Goal: Information Seeking & Learning: Understand process/instructions

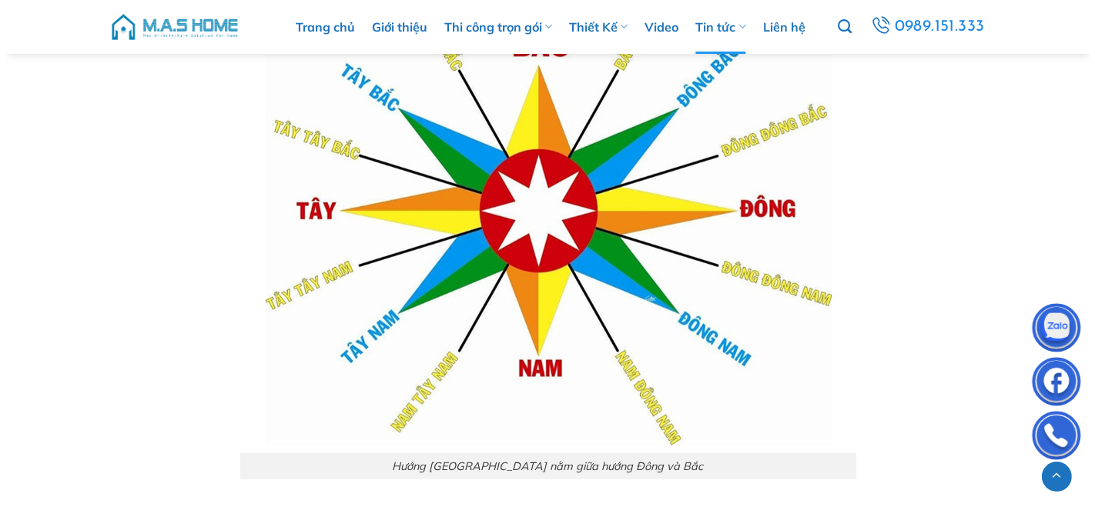
scroll to position [798, 0]
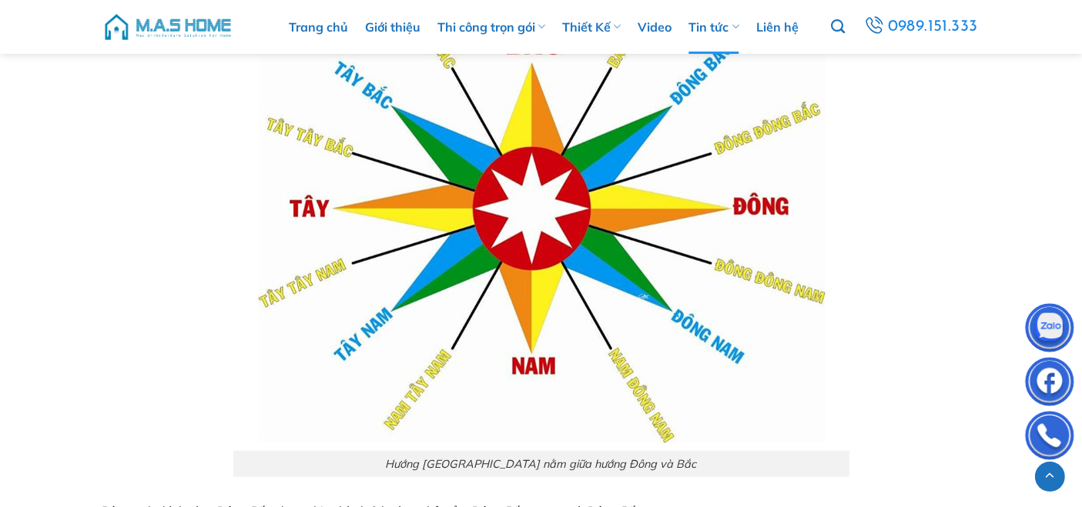
click at [747, 133] on img at bounding box center [541, 202] width 616 height 500
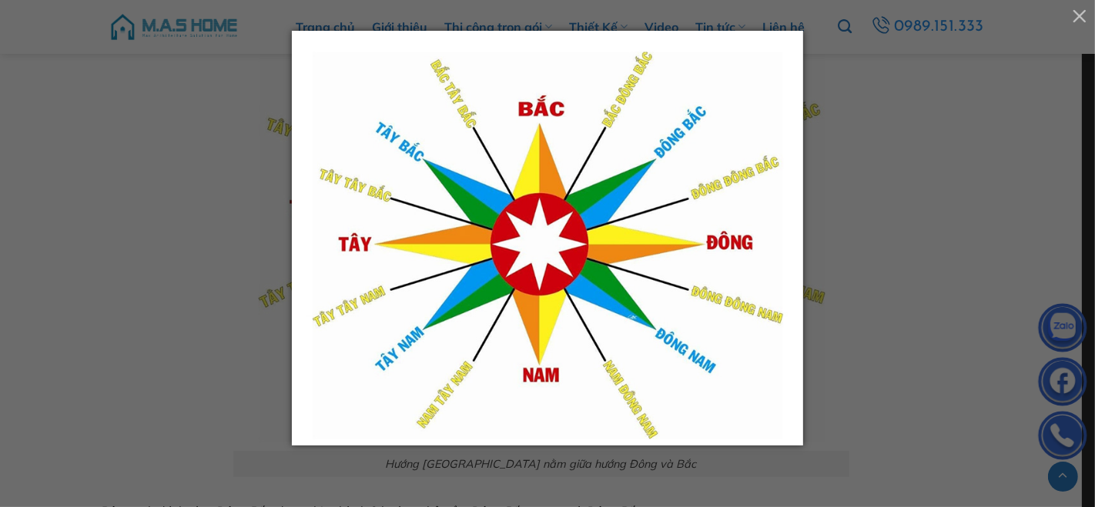
click at [879, 175] on div at bounding box center [547, 253] width 1095 height 507
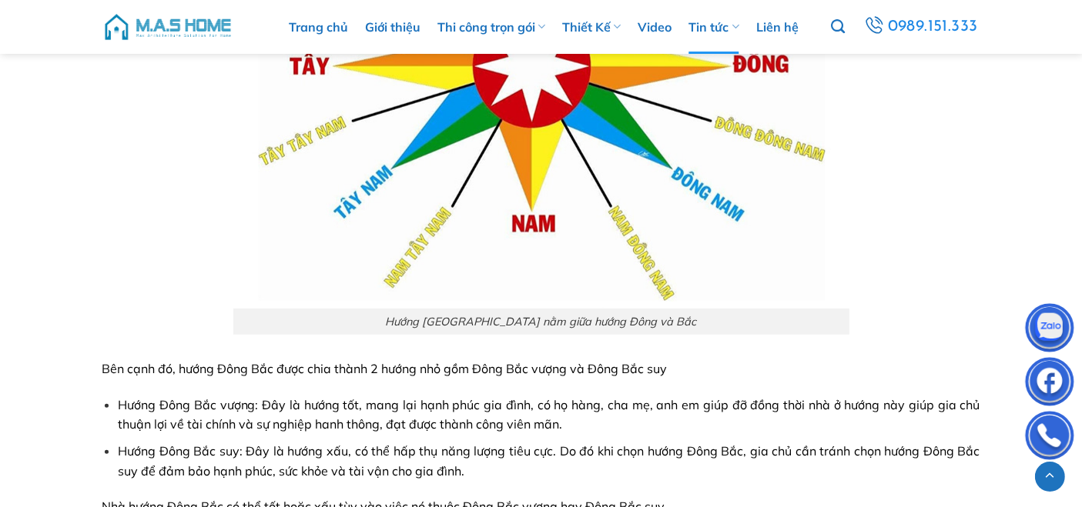
scroll to position [1140, 0]
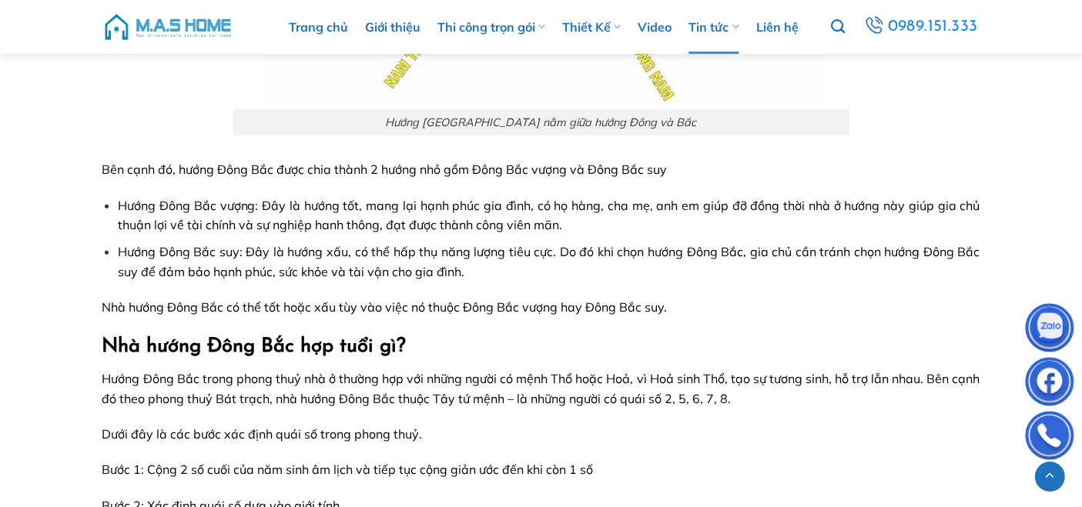
click at [272, 201] on span "Hướng Đông Bắc vượng: Đây là hướng tốt, mang lại hạnh phúc gia đình, có họ hàng…" at bounding box center [548, 215] width 861 height 35
click at [167, 223] on span "Hướng Đông Bắc vượng: Đây là hướng tốt, mang lại hạnh phúc gia đình, có họ hàng…" at bounding box center [548, 215] width 861 height 35
click at [279, 225] on span "Hướng Đông Bắc vượng: Đây là hướng tốt, mang lại hạnh phúc gia đình, có họ hàng…" at bounding box center [548, 215] width 861 height 35
click at [591, 250] on span "Hướng Đông Bắc suy: Đây là hướng xấu, có thể hấp thụ năng lượng tiêu cực. Do đó…" at bounding box center [548, 261] width 861 height 35
drag, startPoint x: 154, startPoint y: 206, endPoint x: 266, endPoint y: 206, distance: 111.6
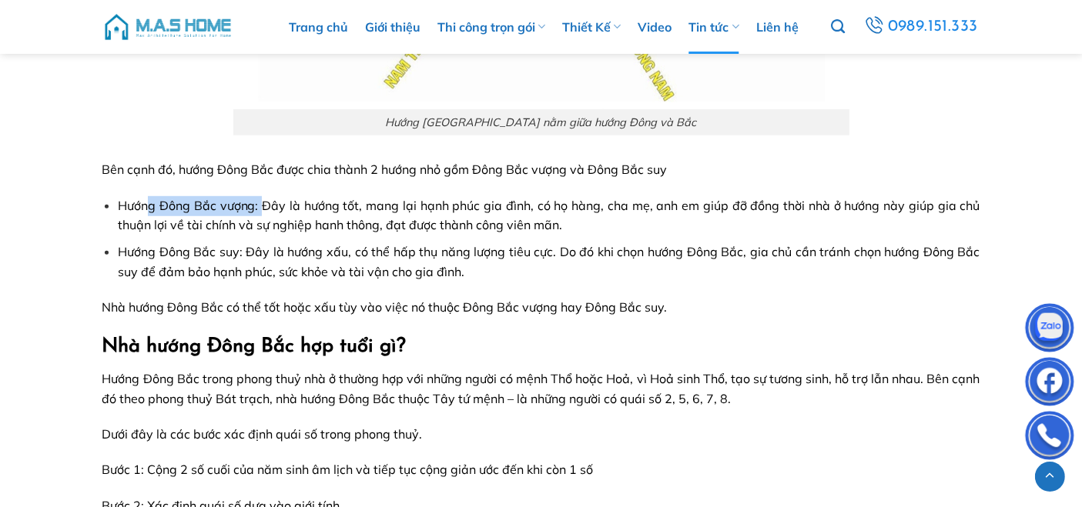
click at [266, 206] on span "Hướng Đông Bắc vượng: Đây là hướng tốt, mang lại hạnh phúc gia đình, có họ hàng…" at bounding box center [548, 215] width 861 height 35
click at [209, 243] on li "Hướng Đông Bắc suy: Đây là hướng xấu, có thể hấp thụ năng lượng tiêu cực. Do đó…" at bounding box center [548, 261] width 861 height 39
click at [589, 374] on span "Hướng Đông Bắc trong phong thuỷ nhà ở thường hợp với những người có mệnh Thổ ho…" at bounding box center [541, 388] width 878 height 35
click at [600, 379] on span "Hướng Đông Bắc trong phong thuỷ nhà ở thường hợp với những người có mệnh Thổ ho…" at bounding box center [541, 388] width 878 height 35
click at [620, 379] on span "Hướng Đông Bắc trong phong thuỷ nhà ở thường hợp với những người có mệnh Thổ ho…" at bounding box center [541, 388] width 878 height 35
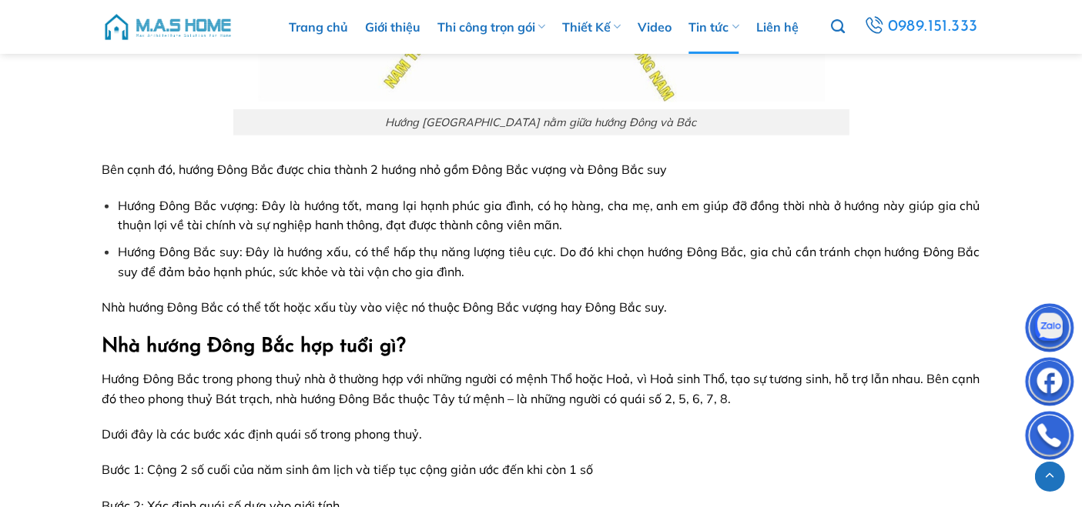
click at [569, 376] on span "Hướng Đông Bắc trong phong thuỷ nhà ở thường hợp với những người có mệnh Thổ ho…" at bounding box center [541, 388] width 878 height 35
click at [631, 375] on span "Hướng Đông Bắc trong phong thuỷ nhà ở thường hợp với những người có mệnh Thổ ho…" at bounding box center [541, 388] width 878 height 35
drag, startPoint x: 550, startPoint y: 375, endPoint x: 573, endPoint y: 379, distance: 24.2
click at [549, 375] on span "Hướng Đông Bắc trong phong thuỷ nhà ở thường hợp với những người có mệnh Thổ ho…" at bounding box center [541, 388] width 878 height 35
click at [585, 379] on span "Hướng Đông Bắc trong phong thuỷ nhà ở thường hợp với những người có mệnh Thổ ho…" at bounding box center [541, 388] width 878 height 35
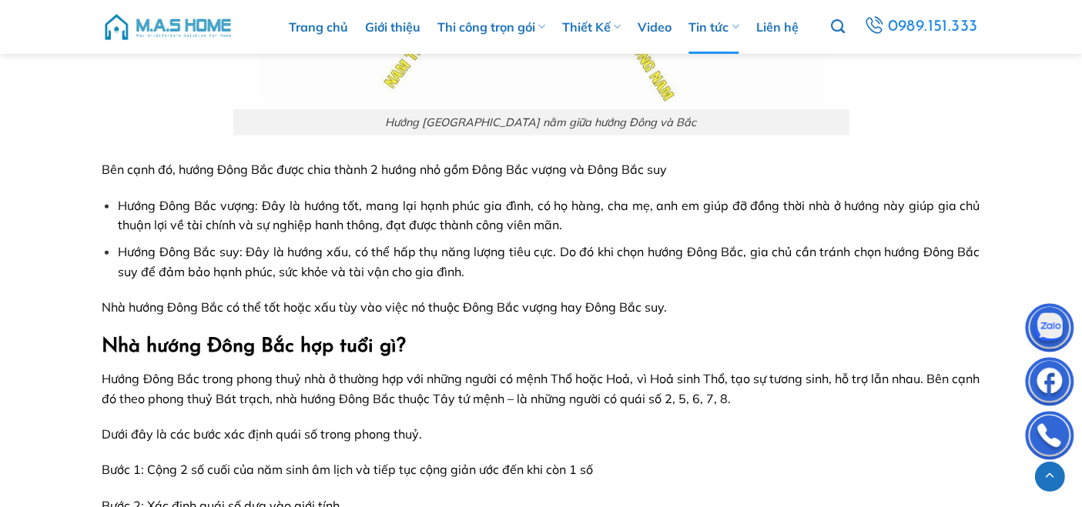
click at [604, 379] on span "Hướng Đông Bắc trong phong thuỷ nhà ở thường hợp với những người có mệnh Thổ ho…" at bounding box center [541, 388] width 878 height 35
click at [568, 376] on span "Hướng Đông Bắc trong phong thuỷ nhà ở thường hợp với những người có mệnh Thổ ho…" at bounding box center [541, 388] width 878 height 35
click at [579, 376] on span "Hướng Đông Bắc trong phong thuỷ nhà ở thường hợp với những người có mệnh Thổ ho…" at bounding box center [541, 388] width 878 height 35
click at [630, 377] on span "Hướng Đông Bắc trong phong thuỷ nhà ở thường hợp với những người có mệnh Thổ ho…" at bounding box center [541, 388] width 878 height 35
click at [638, 377] on span "Hướng Đông Bắc trong phong thuỷ nhà ở thường hợp với những người có mệnh Thổ ho…" at bounding box center [541, 388] width 878 height 35
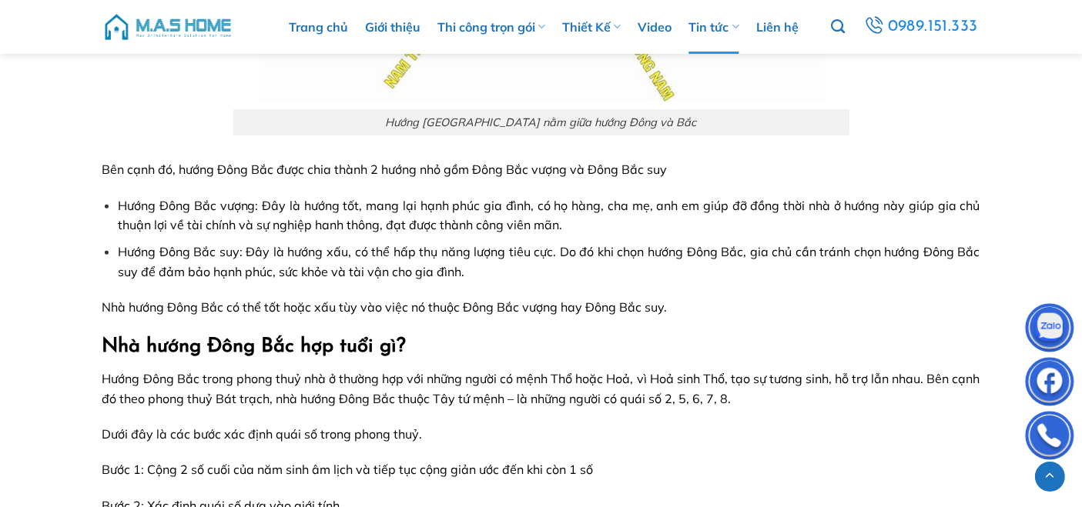
scroll to position [1339, 0]
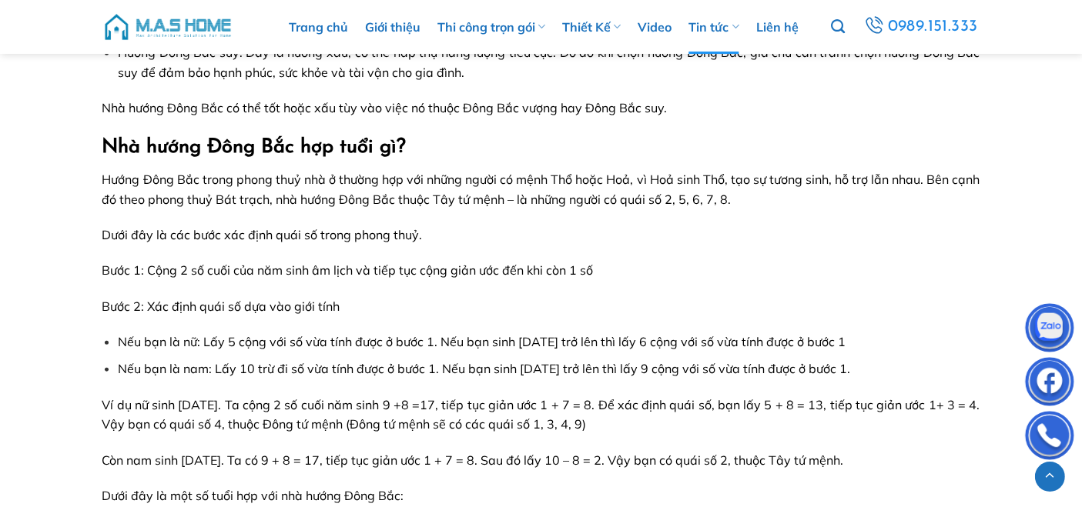
click at [601, 273] on p "Bước 1: Cộng 2 số cuối của năm sinh âm lịch và tiếp tục cộng giản ước đến khi c…" at bounding box center [541, 271] width 878 height 20
drag, startPoint x: 171, startPoint y: 268, endPoint x: 218, endPoint y: 265, distance: 47.1
click at [218, 265] on span "Bước 1: Cộng 2 số cuối của năm sinh âm lịch và tiếp tục cộng giản ước đến khi c…" at bounding box center [347, 269] width 491 height 15
click at [299, 273] on span "Bước 1: Cộng 2 số cuối của năm sinh âm lịch và tiếp tục cộng giản ước đến khi c…" at bounding box center [347, 269] width 491 height 15
click at [148, 268] on span "Bước 1: Cộng 2 số cuối của năm sinh âm lịch và tiếp tục cộng giản ước đến khi c…" at bounding box center [347, 269] width 491 height 15
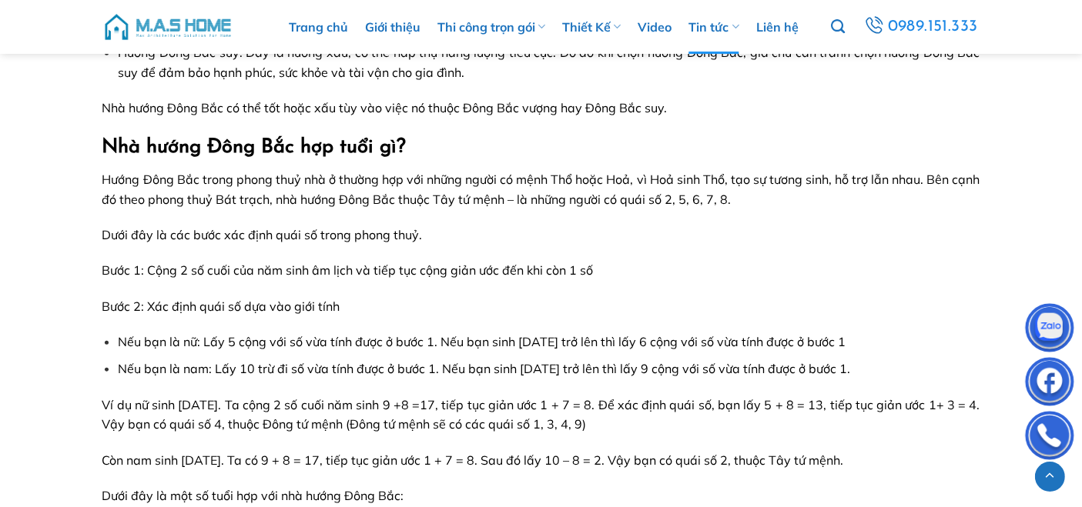
click at [323, 268] on span "Bước 1: Cộng 2 số cuối của năm sinh âm lịch và tiếp tục cộng giản ước đến khi c…" at bounding box center [347, 269] width 491 height 15
click at [426, 264] on span "Bước 1: Cộng 2 số cuối của năm sinh âm lịch và tiếp tục cộng giản ước đến khi c…" at bounding box center [347, 269] width 491 height 15
click at [272, 268] on span "Bước 1: Cộng 2 số cuối của năm sinh âm lịch và tiếp tục cộng giản ước đến khi c…" at bounding box center [347, 269] width 491 height 15
click at [366, 268] on span "Bước 1: Cộng 2 số cuối của năm sinh âm lịch và tiếp tục cộng giản ước đến khi c…" at bounding box center [347, 269] width 491 height 15
click at [534, 272] on span "Bước 1: Cộng 2 số cuối của năm sinh âm lịch và tiếp tục cộng giản ước đến khi c…" at bounding box center [347, 269] width 491 height 15
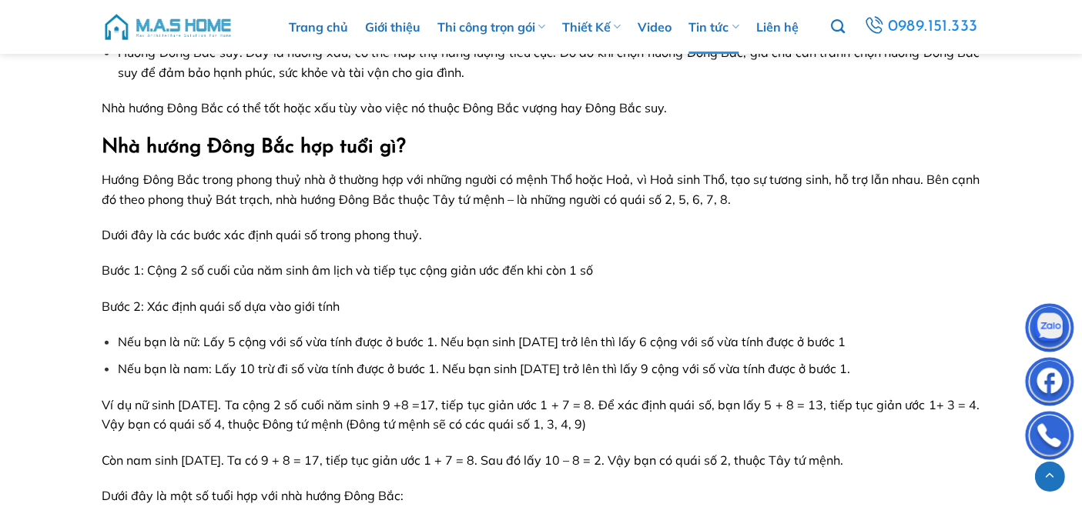
click at [180, 269] on span "Bước 1: Cộng 2 số cuối của năm sinh âm lịch và tiếp tục cộng giản ước đến khi c…" at bounding box center [347, 269] width 491 height 15
click at [537, 278] on p "Bước 1: Cộng 2 số cuối của năm sinh âm lịch và tiếp tục cộng giản ước đến khi c…" at bounding box center [541, 271] width 878 height 20
click at [687, 194] on span "Hướng Đông Bắc trong phong thuỷ nhà ở thường hợp với những người có mệnh Thổ ho…" at bounding box center [541, 189] width 878 height 35
click at [738, 194] on span "Hướng Đông Bắc trong phong thuỷ nhà ở thường hợp với những người có mệnh Thổ ho…" at bounding box center [541, 189] width 878 height 35
drag, startPoint x: 206, startPoint y: 339, endPoint x: 443, endPoint y: 339, distance: 237.1
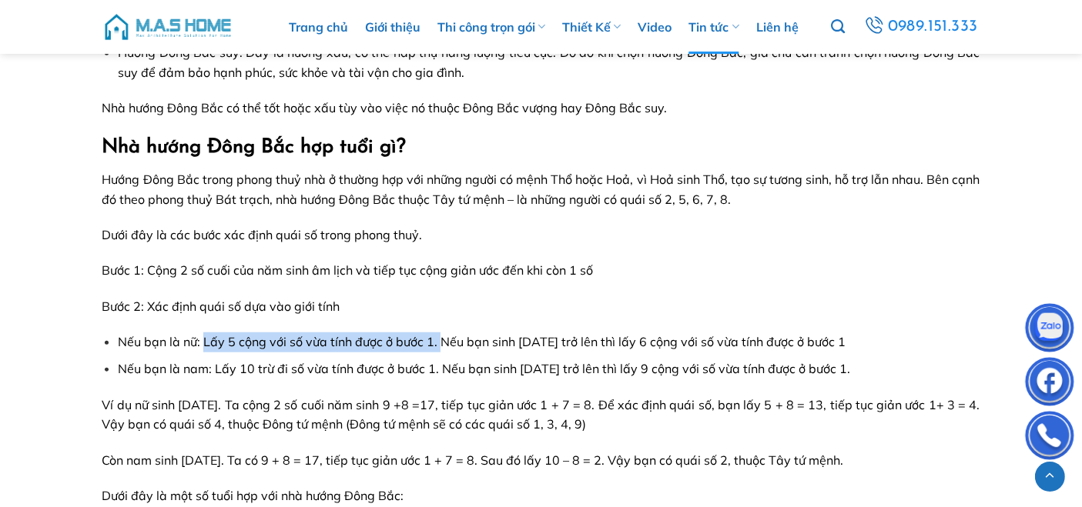
click at [443, 339] on span "Nếu bạn là nữ: Lấy 5 cộng với số vừa tính được ở bước 1. Nếu bạn sinh năm 2000 …" at bounding box center [481, 341] width 727 height 15
click at [256, 350] on li "Nếu bạn là nữ: Lấy 5 cộng với số vừa tính được ở bước 1. Nếu bạn sinh năm 2000 …" at bounding box center [548, 343] width 861 height 20
click at [213, 336] on span "Nếu bạn là nữ: Lấy 5 cộng với số vừa tính được ở bước 1. Nếu bạn sinh năm 2000 …" at bounding box center [481, 341] width 727 height 15
click at [448, 373] on span "Nếu bạn là nam: Lấy 10 trừ đi số vừa tính được ở bước 1. Nếu bạn sinh năm 2000 …" at bounding box center [484, 368] width 732 height 15
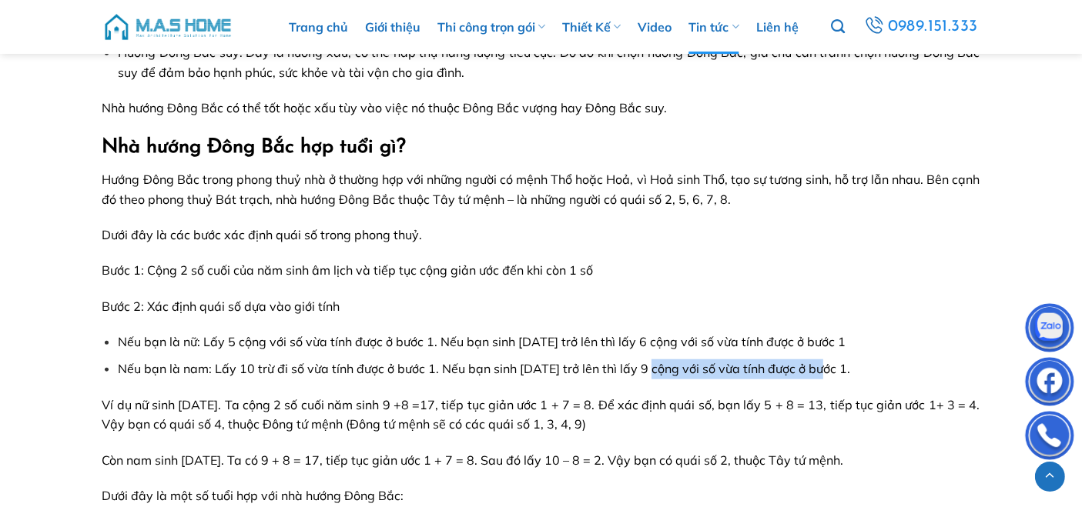
drag, startPoint x: 656, startPoint y: 369, endPoint x: 827, endPoint y: 369, distance: 170.9
click at [827, 369] on span "Nếu bạn là nam: Lấy 10 trừ đi số vừa tính được ở bước 1. Nếu bạn sinh năm 2000 …" at bounding box center [484, 368] width 732 height 15
click at [655, 345] on span "Nếu bạn là nữ: Lấy 5 cộng với số vừa tính được ở bước 1. Nếu bạn sinh năm 2000 …" at bounding box center [481, 341] width 727 height 15
click at [623, 368] on span "Nếu bạn là nam: Lấy 10 trừ đi số vừa tính được ở bước 1. Nếu bạn sinh năm 2000 …" at bounding box center [484, 368] width 732 height 15
click at [669, 366] on span "Nếu bạn là nam: Lấy 10 trừ đi số vừa tính được ở bước 1. Nếu bạn sinh năm 2000 …" at bounding box center [484, 368] width 732 height 15
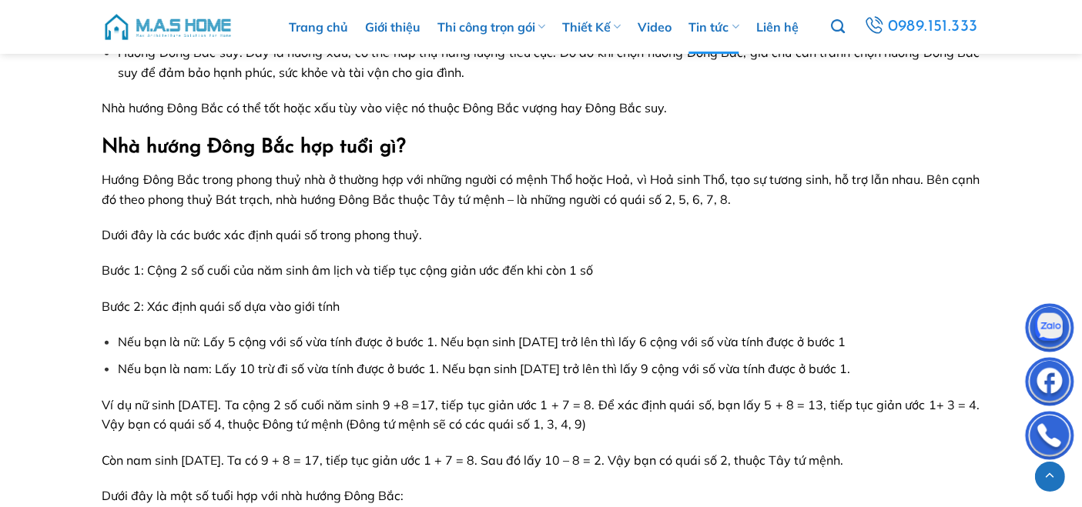
click at [667, 344] on span "Nếu bạn là nữ: Lấy 5 cộng với số vừa tính được ở bước 1. Nếu bạn sinh năm 2000 …" at bounding box center [481, 341] width 727 height 15
click at [364, 408] on span "Ví dụ nữ sinh năm 1998. Ta cộng 2 số cuối năm sinh 9 +8 =17, tiếp tục giản ước …" at bounding box center [541, 414] width 878 height 35
click at [390, 403] on span "Ví dụ nữ sinh năm 1998. Ta cộng 2 số cuối năm sinh 9 +8 =17, tiếp tục giản ước …" at bounding box center [541, 414] width 878 height 35
click at [158, 338] on span "Nếu bạn là nữ: Lấy 5 cộng với số vừa tính được ở bước 1. Nếu bạn sinh năm 2000 …" at bounding box center [481, 341] width 727 height 15
click at [222, 341] on span "Nếu bạn là nữ: Lấy 5 cộng với số vừa tính được ở bước 1. Nếu bạn sinh năm 2000 …" at bounding box center [481, 341] width 727 height 15
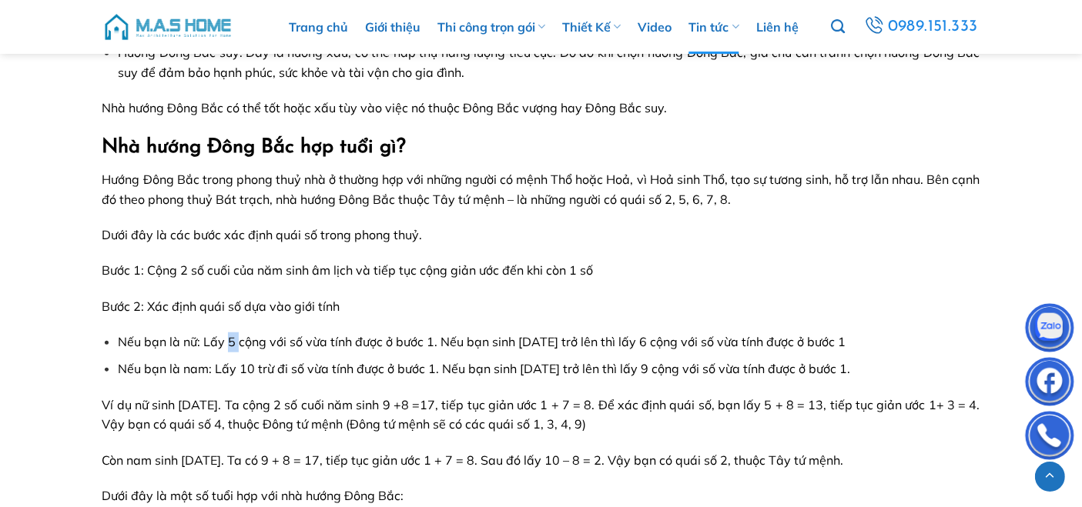
click at [237, 337] on span "Nếu bạn là nữ: Lấy 5 cộng với số vừa tính được ở bước 1. Nếu bạn sinh năm 2000 …" at bounding box center [481, 341] width 727 height 15
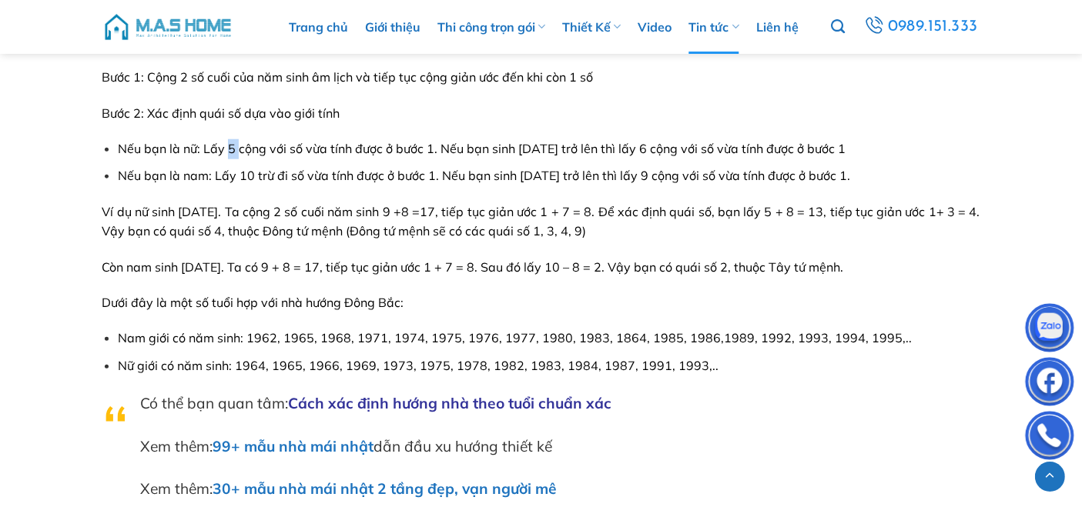
scroll to position [1540, 0]
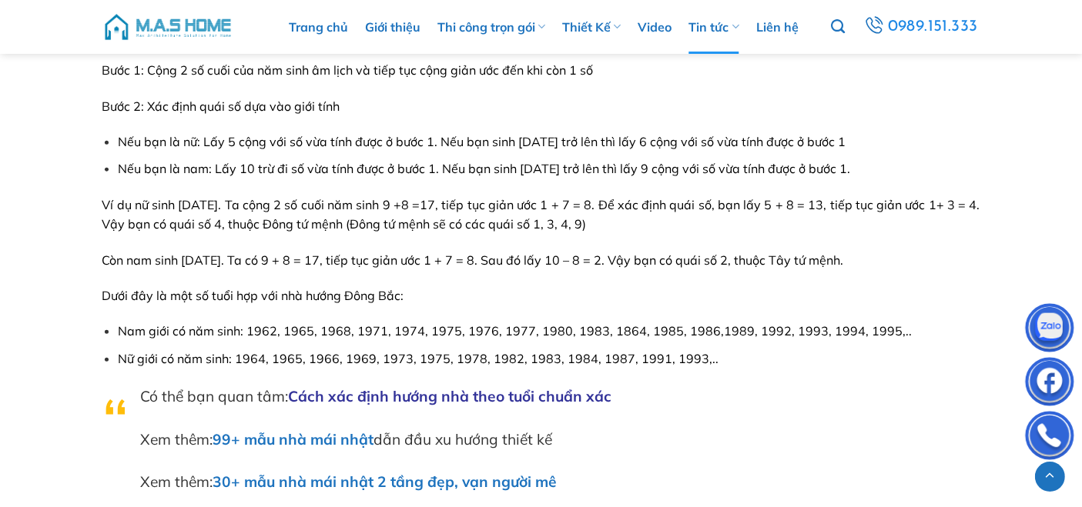
click at [481, 260] on span "Còn nam sinh năm 1998. Ta có 9 + 8 = 17, tiếp tục giản ước 1 + 7 = 8. Sau đó lấ…" at bounding box center [472, 259] width 741 height 15
drag, startPoint x: 647, startPoint y: 260, endPoint x: 855, endPoint y: 260, distance: 207.8
click at [855, 260] on p "Còn nam sinh năm 1998. Ta có 9 + 8 = 17, tiếp tục giản ước 1 + 7 = 8. Sau đó lấ…" at bounding box center [541, 261] width 878 height 20
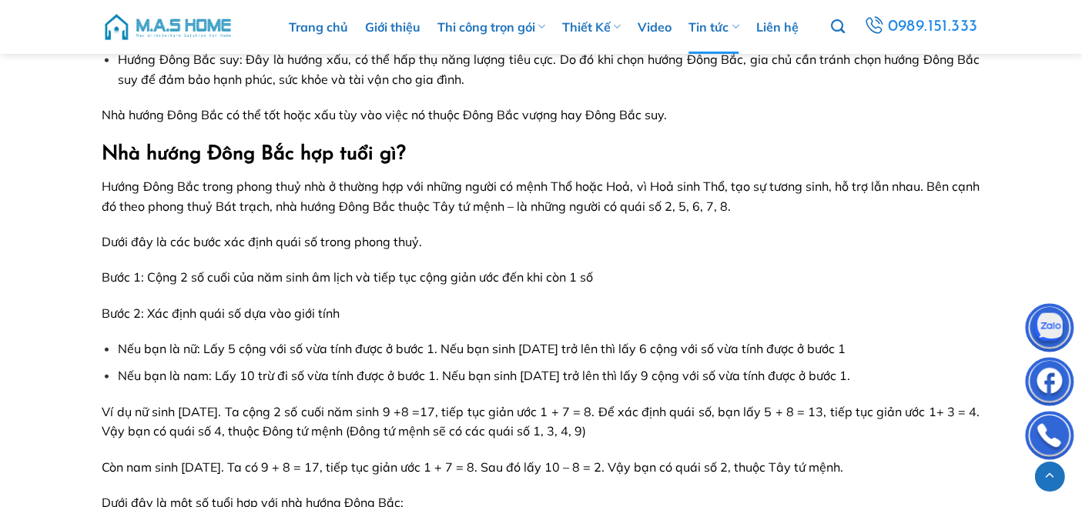
scroll to position [1339, 0]
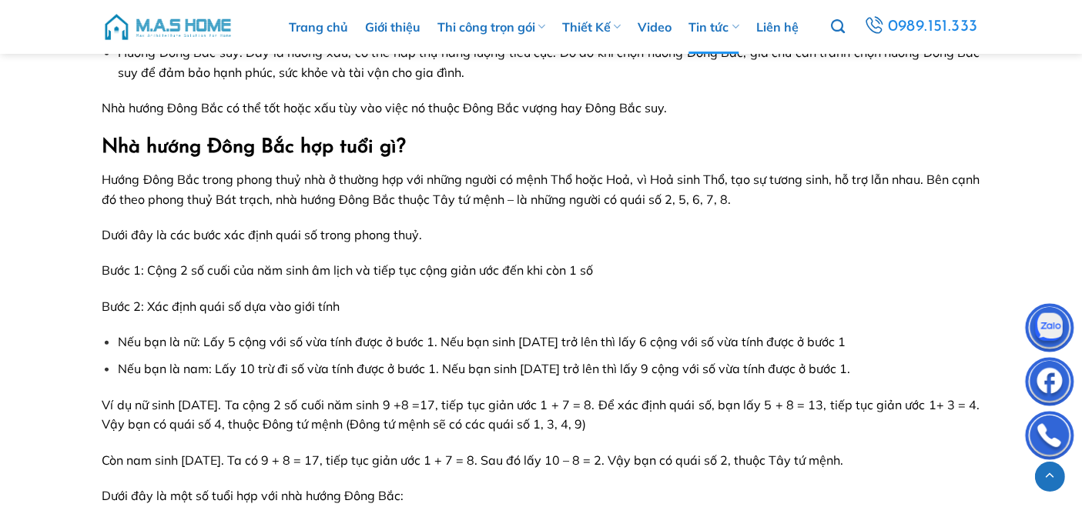
click at [507, 189] on p "Hướng Đông Bắc trong phong thuỷ nhà ở thường hợp với những người có mệnh Thổ ho…" at bounding box center [541, 189] width 878 height 39
click at [590, 202] on span "Hướng Đông Bắc trong phong thuỷ nhà ở thường hợp với những người có mệnh Thổ ho…" at bounding box center [541, 189] width 878 height 35
click at [354, 198] on span "Hướng Đông Bắc trong phong thuỷ nhà ở thường hợp với những người có mệnh Thổ ho…" at bounding box center [541, 189] width 878 height 35
click at [625, 198] on span "Hướng Đông Bắc trong phong thuỷ nhà ở thường hợp với những người có mệnh Thổ ho…" at bounding box center [541, 189] width 878 height 35
click at [314, 297] on p "Bước 2: Xác định quái số dựa vào giới tính" at bounding box center [541, 307] width 878 height 20
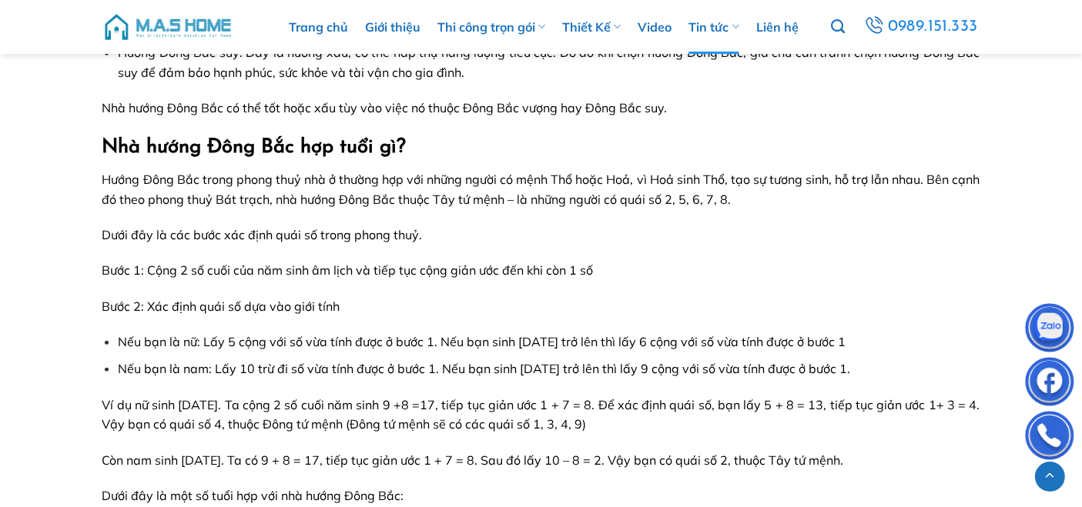
click at [389, 309] on p "Bước 2: Xác định quái số dựa vào giới tính" at bounding box center [541, 307] width 878 height 20
click at [369, 303] on p "Bước 2: Xác định quái số dựa vào giới tính" at bounding box center [541, 307] width 878 height 20
click at [320, 303] on span "Bước 2: Xác định quái số dựa vào giới tính" at bounding box center [221, 306] width 238 height 15
click at [349, 298] on p "Bước 2: Xác định quái số dựa vào giới tính" at bounding box center [541, 307] width 878 height 20
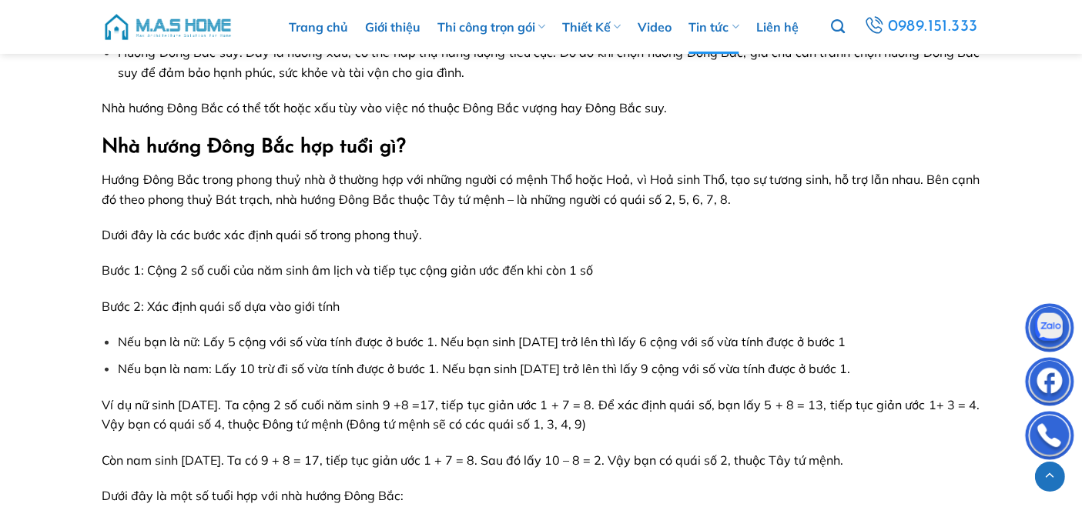
click at [480, 364] on span "Nếu bạn là nam: Lấy 10 trừ đi số vừa tính được ở bước 1. Nếu bạn sinh năm 2000 …" at bounding box center [484, 368] width 732 height 15
drag, startPoint x: 681, startPoint y: 195, endPoint x: 747, endPoint y: 191, distance: 66.3
click at [747, 191] on span "Hướng Đông Bắc trong phong thuỷ nhà ở thường hợp với những người có mệnh Thổ ho…" at bounding box center [541, 189] width 878 height 35
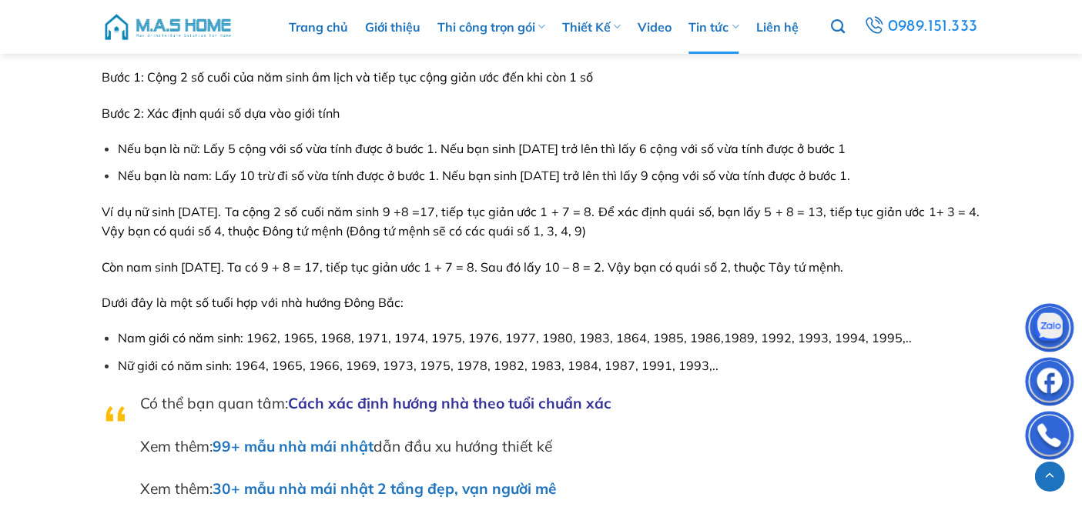
scroll to position [1540, 0]
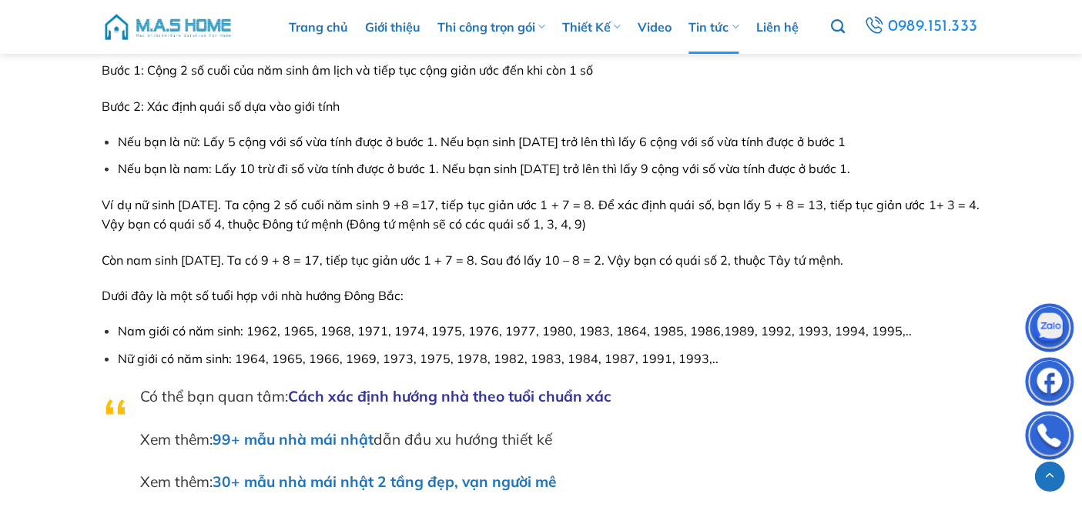
click at [541, 169] on span "Nếu bạn là nam: Lấy 10 trừ đi số vừa tính được ở bước 1. Nếu bạn sinh năm 2000 …" at bounding box center [484, 168] width 732 height 15
click at [518, 215] on p "Ví dụ nữ sinh năm 1998. Ta cộng 2 số cuối năm sinh 9 +8 =17, tiếp tục giản ước …" at bounding box center [541, 215] width 878 height 39
click at [544, 326] on span "Nam giới có năm sinh: 1962, 1965, 1968, 1971, 1974, 1975, 1976, 1977, 1980, 198…" at bounding box center [515, 330] width 794 height 15
click at [507, 359] on span "Nữ giới có năm sinh: 1964, 1965, 1966, 1969, 1973, 1975, 1978, 1982, 1983, 1984…" at bounding box center [418, 358] width 600 height 15
drag, startPoint x: 475, startPoint y: 360, endPoint x: 717, endPoint y: 360, distance: 241.7
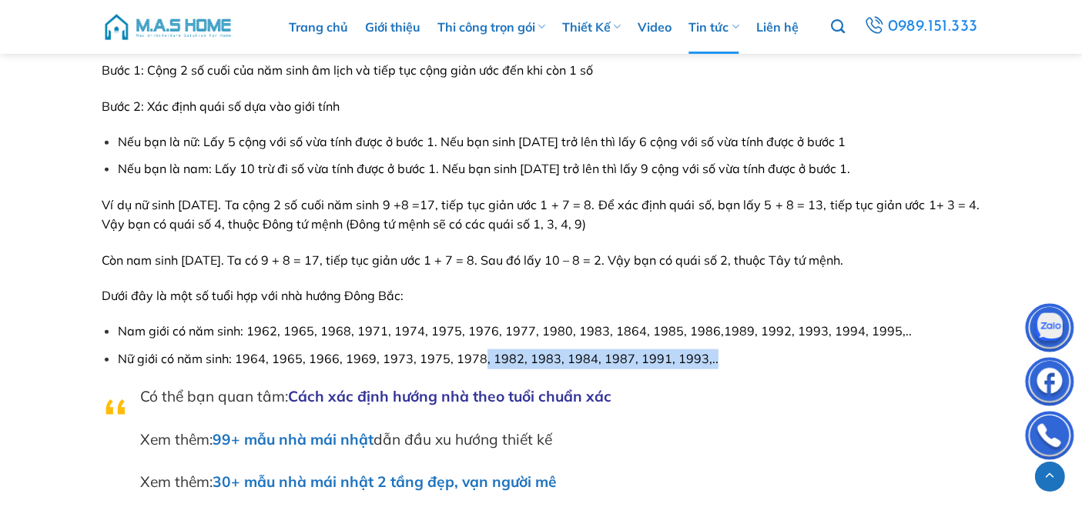
click at [717, 360] on li "Nữ giới có năm sinh: 1964, 1965, 1966, 1969, 1973, 1975, 1978, 1982, 1983, 1984…" at bounding box center [548, 359] width 861 height 20
click at [313, 334] on span "Nam giới có năm sinh: 1962, 1965, 1968, 1971, 1974, 1975, 1976, 1977, 1980, 198…" at bounding box center [515, 330] width 794 height 15
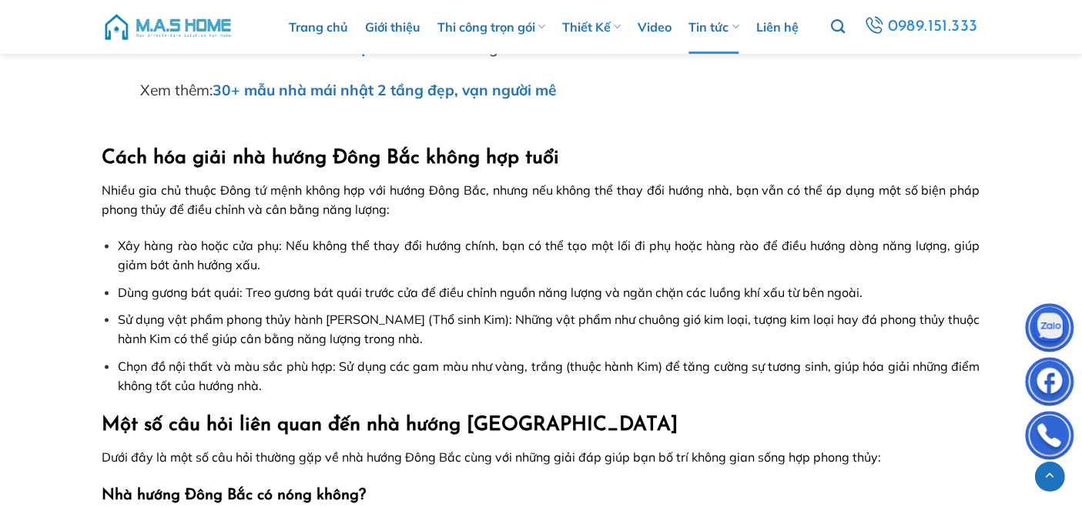
scroll to position [1938, 0]
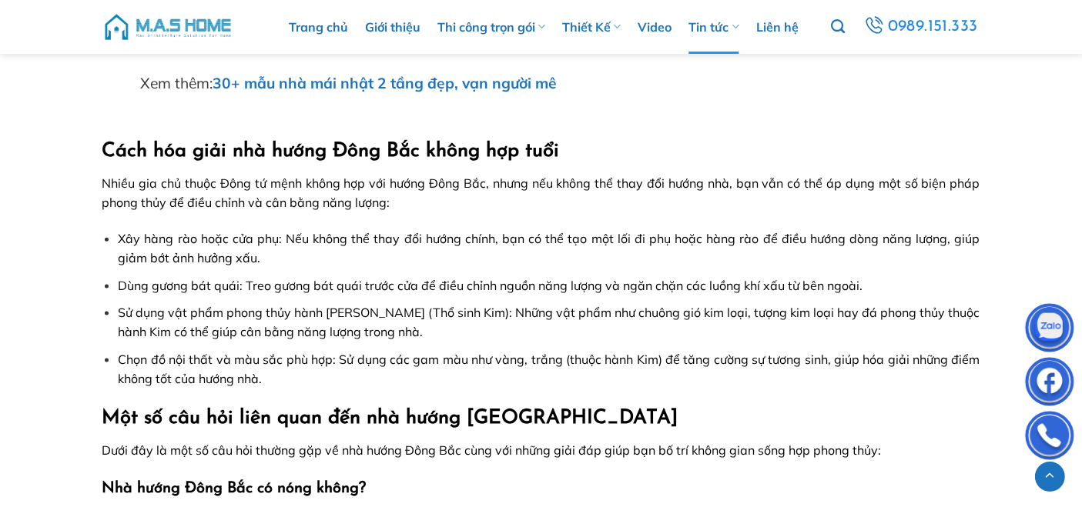
click at [591, 241] on span "Xây hàng rào hoặc cửa phụ: Nếu không thể thay đổi hướng chính, bạn có thể tạo m…" at bounding box center [548, 248] width 861 height 35
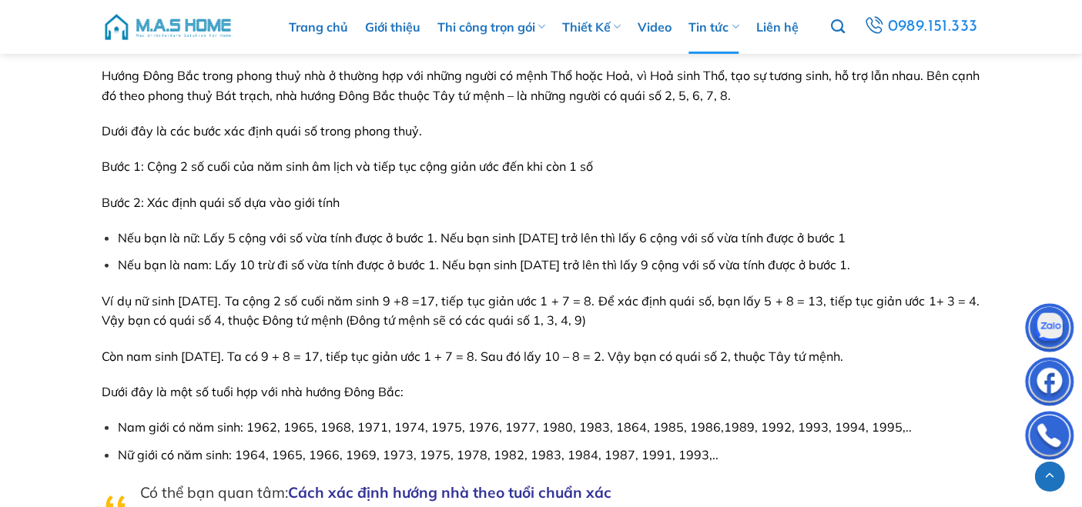
scroll to position [1339, 0]
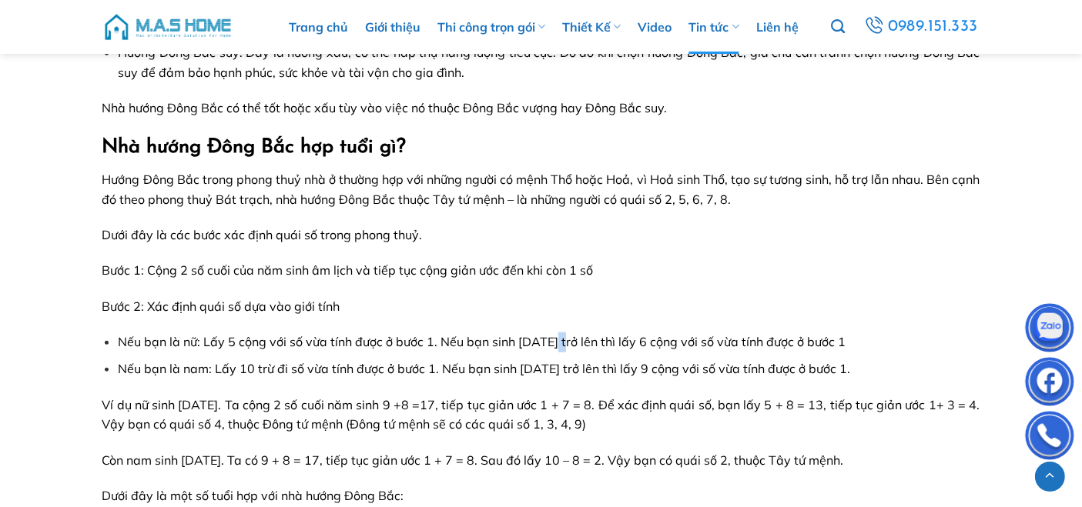
drag, startPoint x: 562, startPoint y: 342, endPoint x: 577, endPoint y: 341, distance: 14.6
click at [577, 341] on span "Nếu bạn là nữ: Lấy 5 cộng với số vừa tính được ở bước 1. Nếu bạn sinh năm 2000 …" at bounding box center [481, 341] width 727 height 15
click at [662, 340] on span "Nếu bạn là nữ: Lấy 5 cộng với số vừa tính được ở bước 1. Nếu bạn sinh năm 2000 …" at bounding box center [481, 341] width 727 height 15
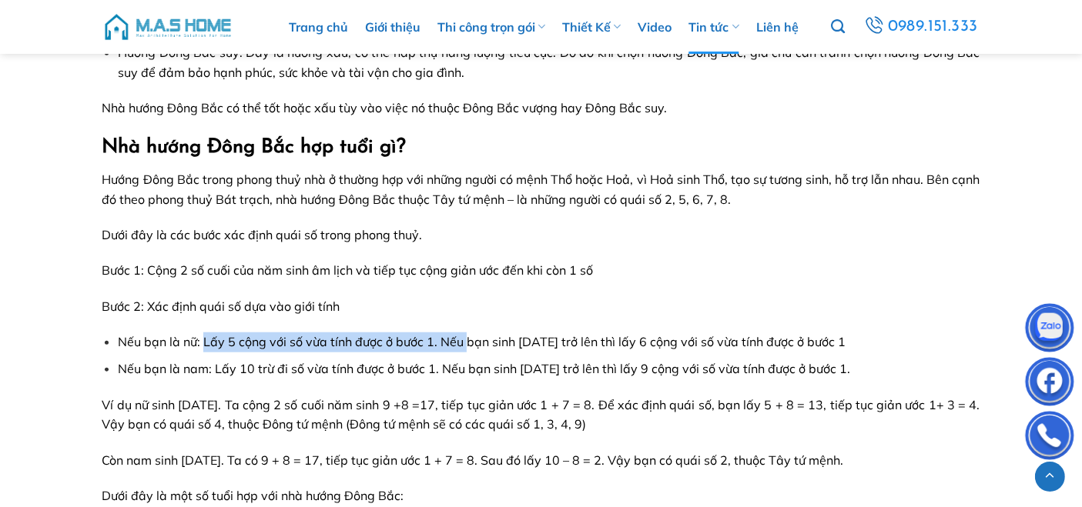
drag, startPoint x: 206, startPoint y: 336, endPoint x: 465, endPoint y: 337, distance: 258.6
click at [465, 337] on span "Nếu bạn là nữ: Lấy 5 cộng với số vừa tính được ở bước 1. Nếu bạn sinh năm 2000 …" at bounding box center [481, 341] width 727 height 15
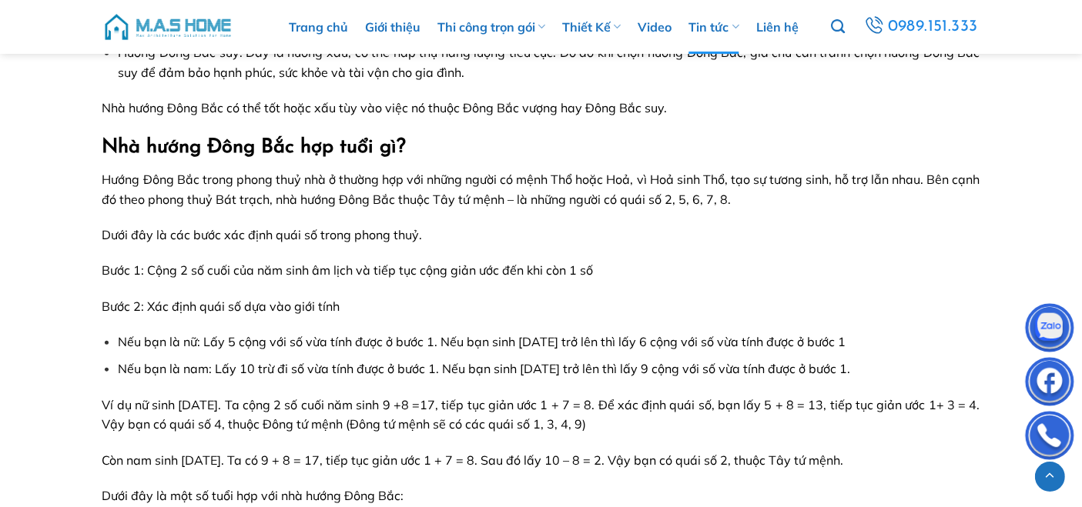
click at [433, 370] on span "Nếu bạn là nam: Lấy 10 trừ đi số vừa tính được ở bước 1. Nếu bạn sinh năm 2000 …" at bounding box center [484, 368] width 732 height 15
drag, startPoint x: 648, startPoint y: 371, endPoint x: 912, endPoint y: 367, distance: 264.1
click at [912, 367] on li "Nếu bạn là nam: Lấy 10 trừ đi số vừa tính được ở bước 1. Nếu bạn sinh năm 2000 …" at bounding box center [548, 369] width 861 height 20
drag, startPoint x: 563, startPoint y: 367, endPoint x: 579, endPoint y: 367, distance: 16.2
click at [579, 367] on span "Nếu bạn là nam: Lấy 10 trừ đi số vừa tính được ở bước 1. Nếu bạn sinh năm 2000 …" at bounding box center [484, 368] width 732 height 15
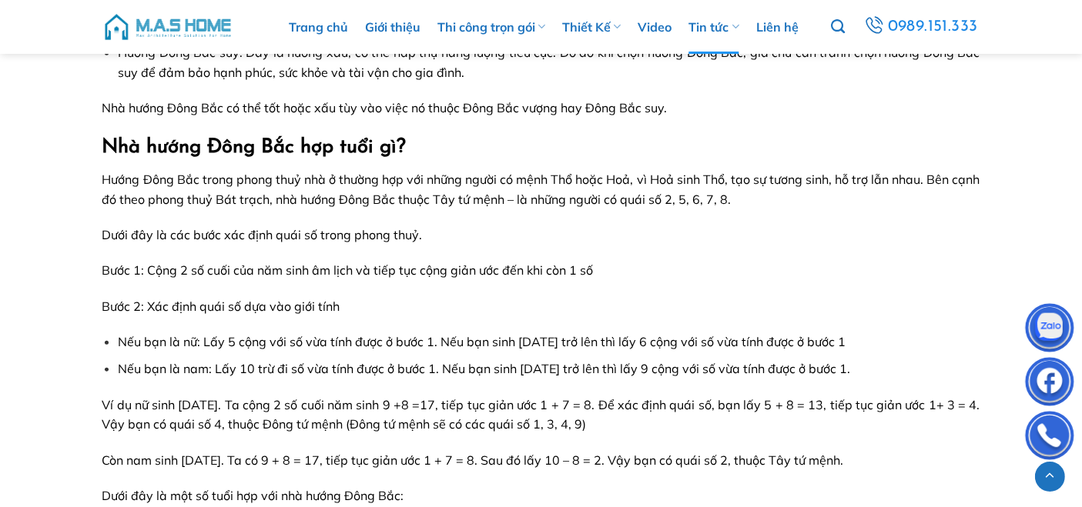
click at [666, 368] on span "Nếu bạn là nam: Lấy 10 trừ đi số vừa tính được ở bước 1. Nếu bạn sinh năm 2000 …" at bounding box center [484, 368] width 732 height 15
click at [635, 364] on span "Nếu bạn là nam: Lấy 10 trừ đi số vừa tính được ở bước 1. Nếu bạn sinh năm 2000 …" at bounding box center [484, 368] width 732 height 15
click at [653, 366] on span "Nếu bạn là nam: Lấy 10 trừ đi số vừa tính được ở bước 1. Nếu bạn sinh năm 2000 …" at bounding box center [484, 368] width 732 height 15
click at [743, 370] on span "Nếu bạn là nam: Lấy 10 trừ đi số vừa tính được ở bước 1. Nếu bạn sinh năm 2000 …" at bounding box center [484, 368] width 732 height 15
click at [804, 369] on span "Nếu bạn là nam: Lấy 10 trừ đi số vừa tính được ở bước 1. Nếu bạn sinh năm 2000 …" at bounding box center [484, 368] width 732 height 15
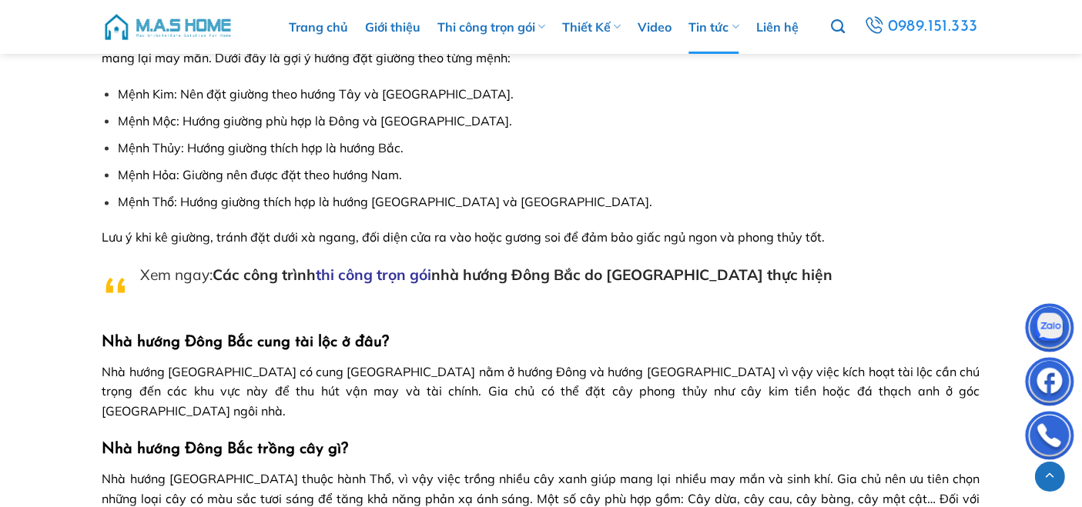
scroll to position [1540, 0]
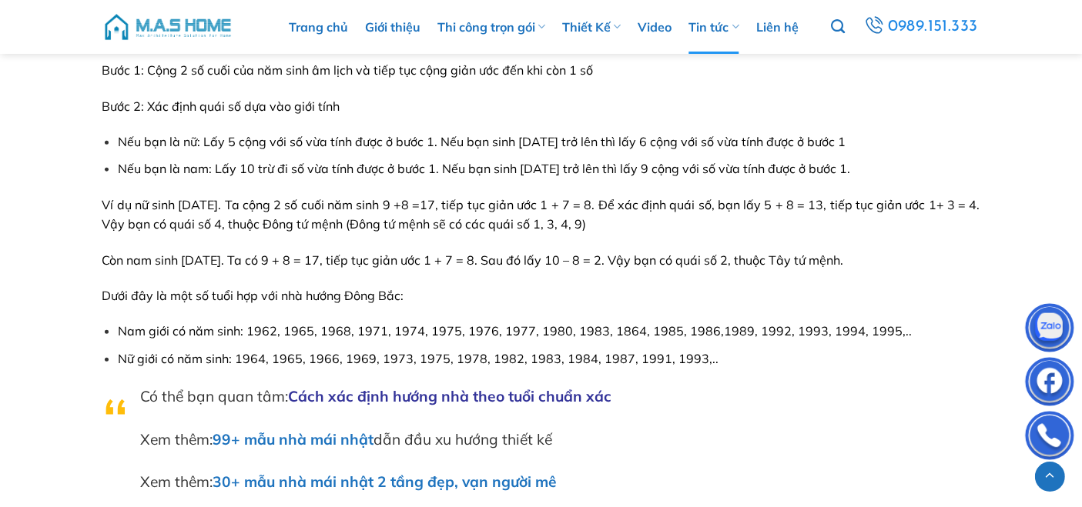
click at [426, 393] on link "Cách xác định hướng nhà theo tuổi chuẩn xác" at bounding box center [450, 396] width 323 height 18
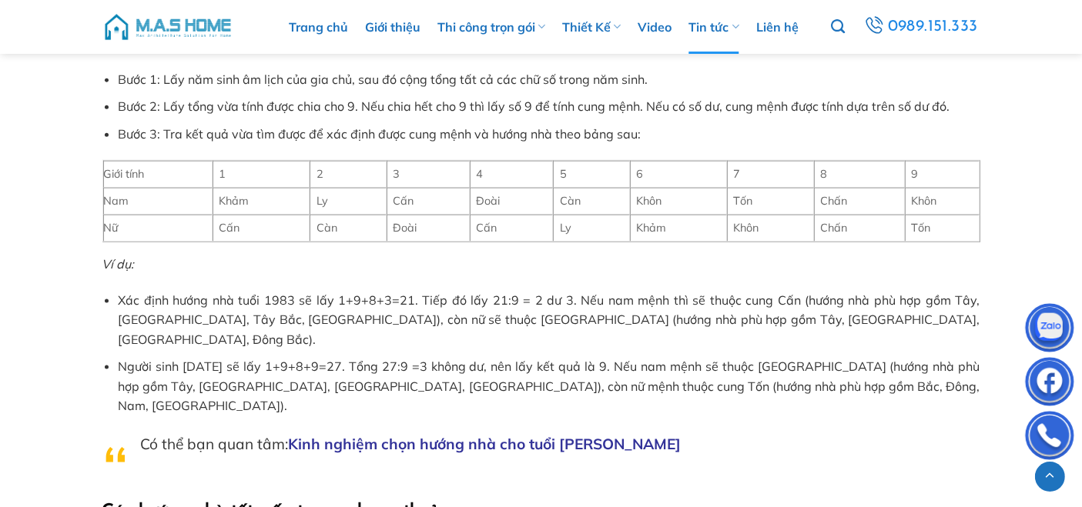
scroll to position [1796, 0]
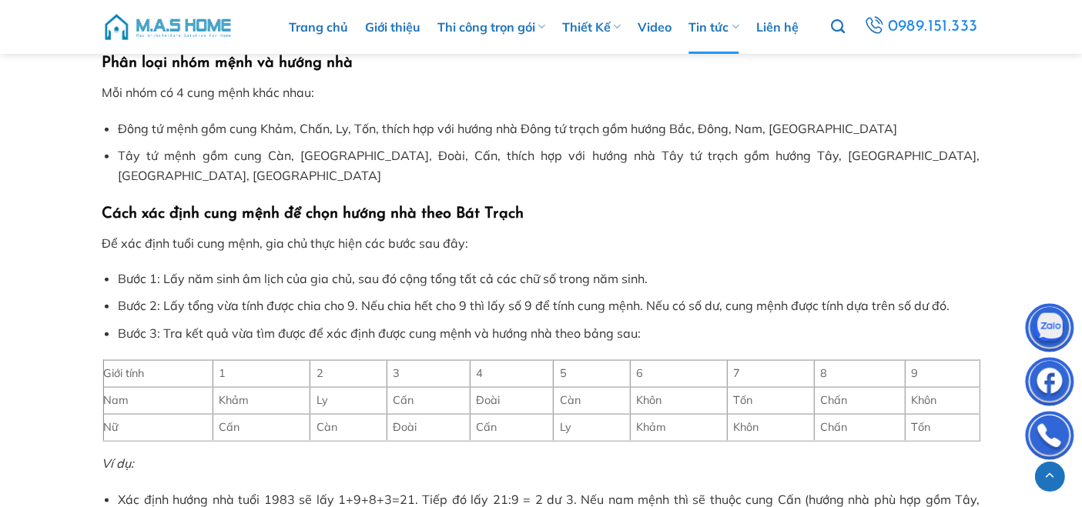
click at [228, 387] on td "Khảm" at bounding box center [261, 400] width 98 height 27
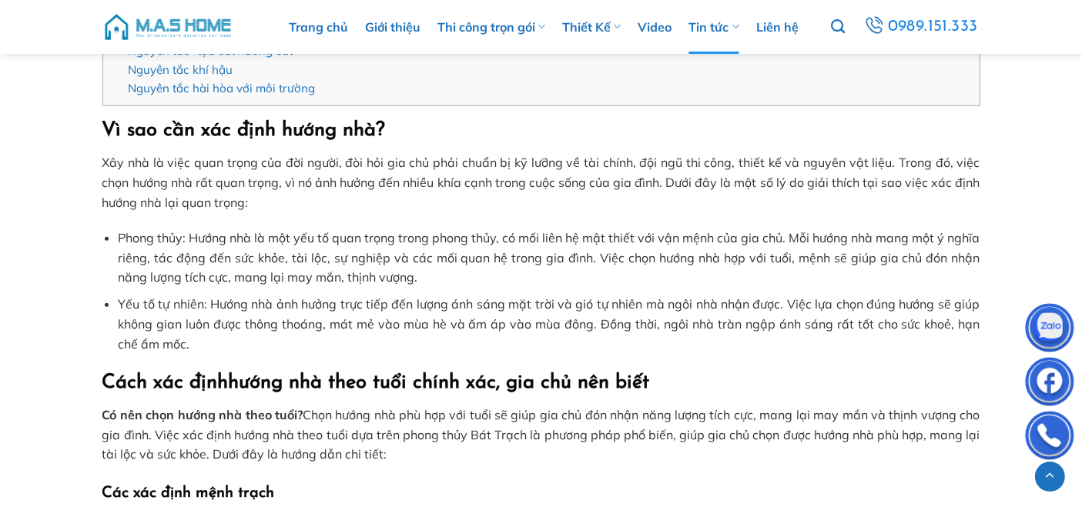
scroll to position [1396, 0]
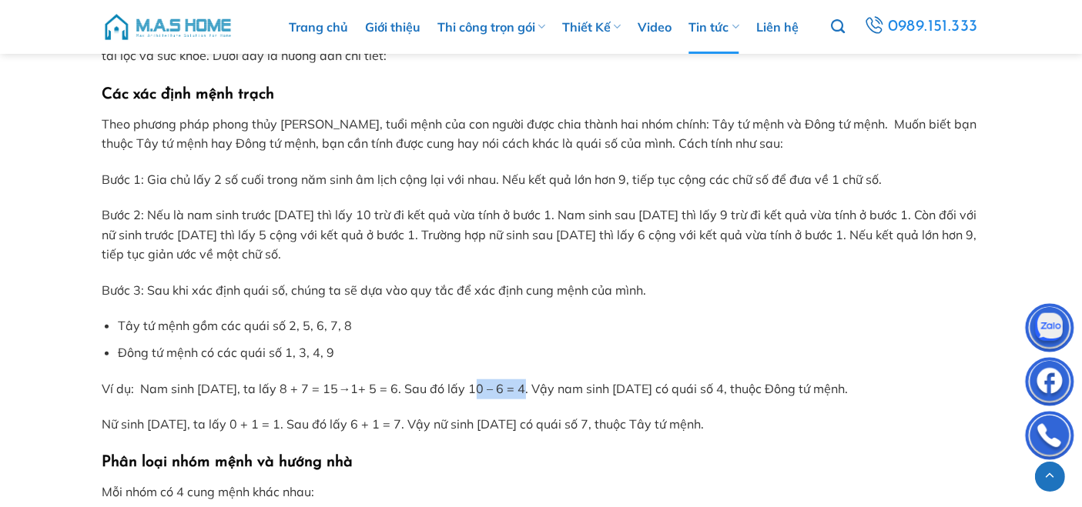
drag, startPoint x: 491, startPoint y: 389, endPoint x: 541, endPoint y: 388, distance: 50.0
click at [541, 388] on p "Ví dụ: Nam sinh [DATE], ta lấy 8 + 7 = 15 → 1+ 5 = 6. Sau đó lấy 10 – 6 = 4. Vậ…" at bounding box center [541, 389] width 878 height 20
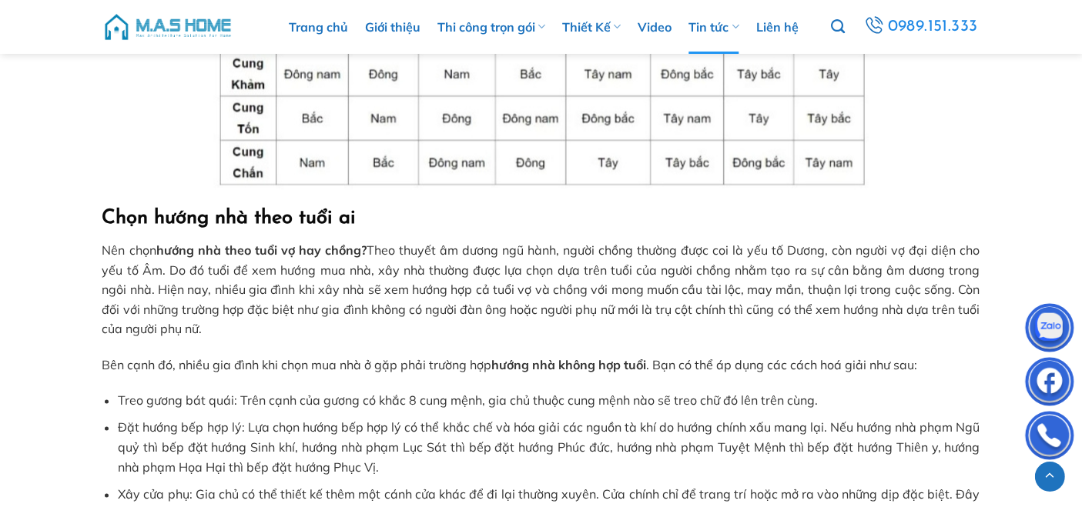
scroll to position [3193, 0]
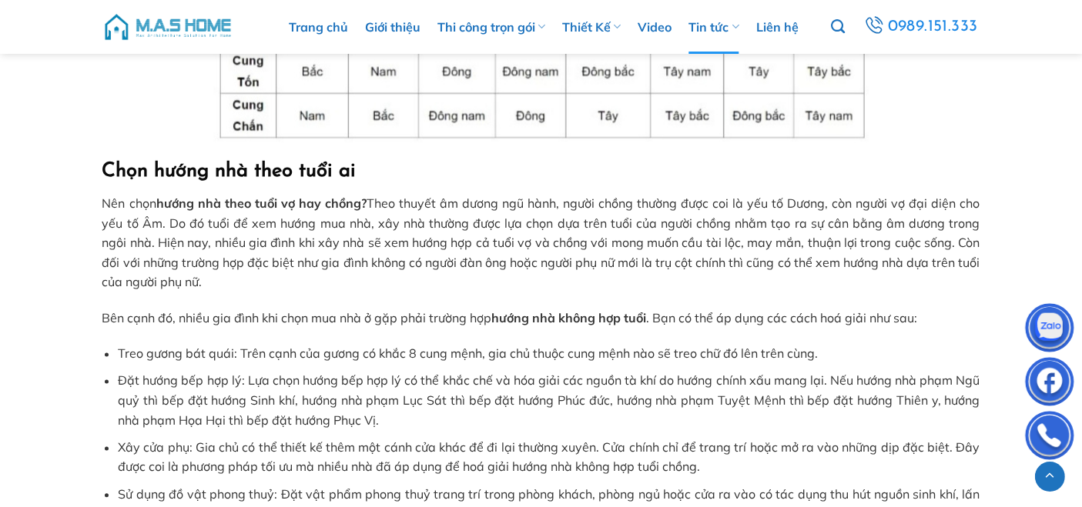
click at [572, 194] on p "Nên chọn hướng nhà theo tuổi vợ hay chồng? Theo thuyết âm dương ngũ hành, người…" at bounding box center [541, 243] width 878 height 99
click at [486, 344] on li "Treo gương bát quái: Trên cạnh của gương có khắc 8 cung mệnh, gia chủ thuộc cun…" at bounding box center [548, 354] width 861 height 20
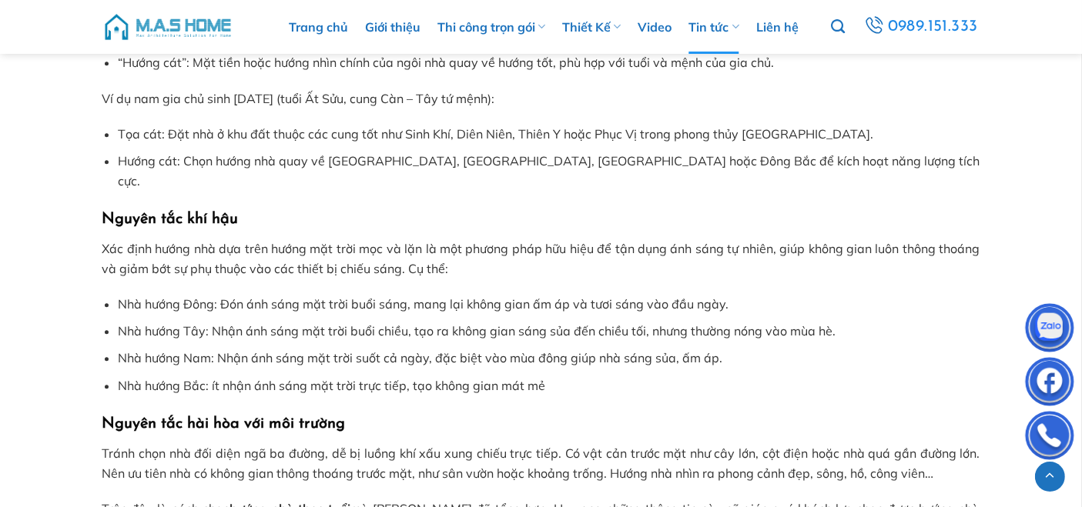
scroll to position [3991, 0]
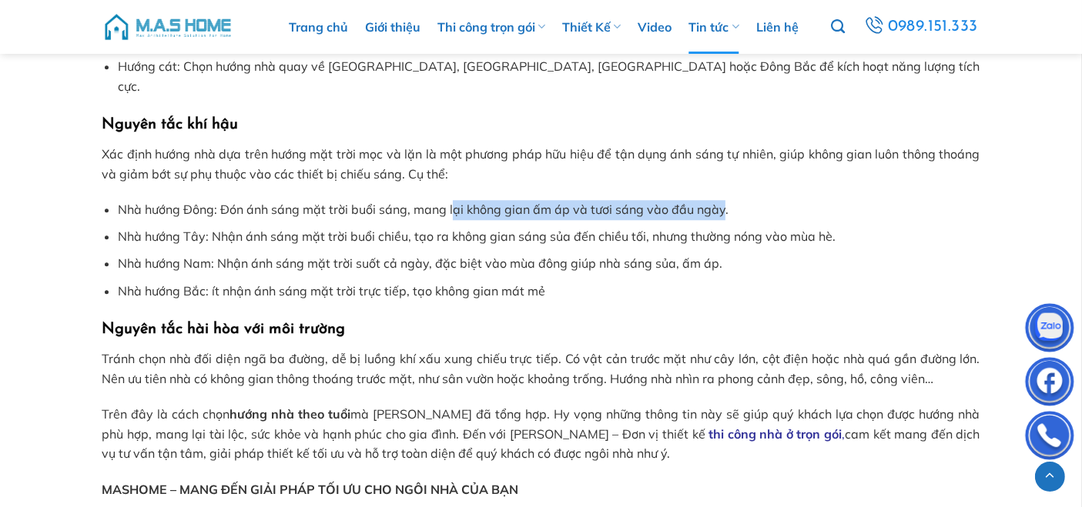
drag, startPoint x: 454, startPoint y: 129, endPoint x: 719, endPoint y: 129, distance: 264.8
click at [719, 200] on li "Nhà hướng Đông: Đón ánh sáng mặt trời buổi sáng, mang lại không gian ấm áp và t…" at bounding box center [548, 210] width 861 height 20
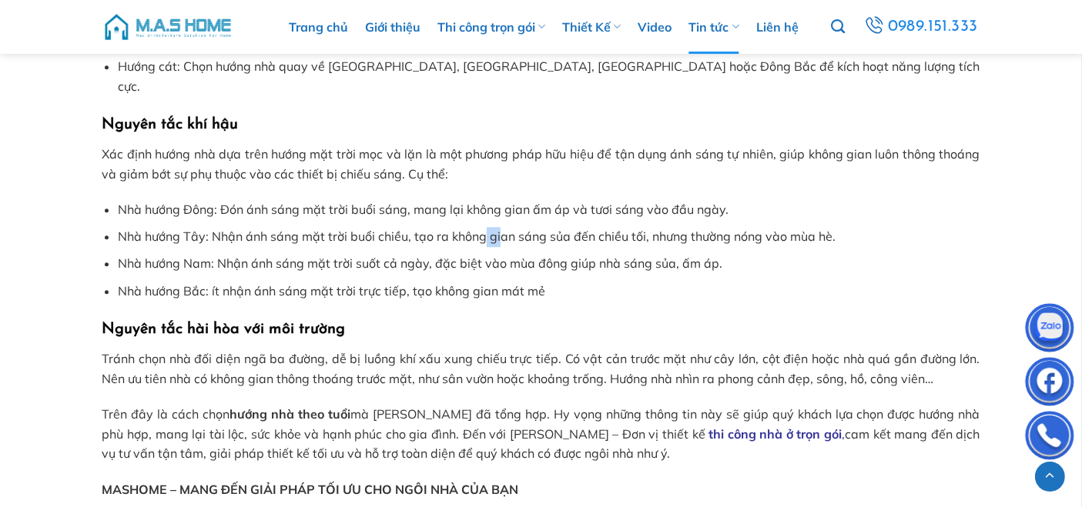
drag, startPoint x: 486, startPoint y: 154, endPoint x: 499, endPoint y: 152, distance: 13.2
click at [499, 227] on li "Nhà hướng Tây: Nhận ánh sáng mặt trời buổi chiều, tạo ra không gian sáng sủa đế…" at bounding box center [548, 237] width 861 height 20
click at [542, 227] on li "Nhà hướng Tây: Nhận ánh sáng mặt trời buổi chiều, tạo ra không gian sáng sủa đế…" at bounding box center [548, 237] width 861 height 20
click at [644, 227] on li "Nhà hướng Tây: Nhận ánh sáng mặt trời buổi chiều, tạo ra không gian sáng sủa đế…" at bounding box center [548, 237] width 861 height 20
click at [610, 227] on li "Nhà hướng Tây: Nhận ánh sáng mặt trời buổi chiều, tạo ra không gian sáng sủa đế…" at bounding box center [548, 237] width 861 height 20
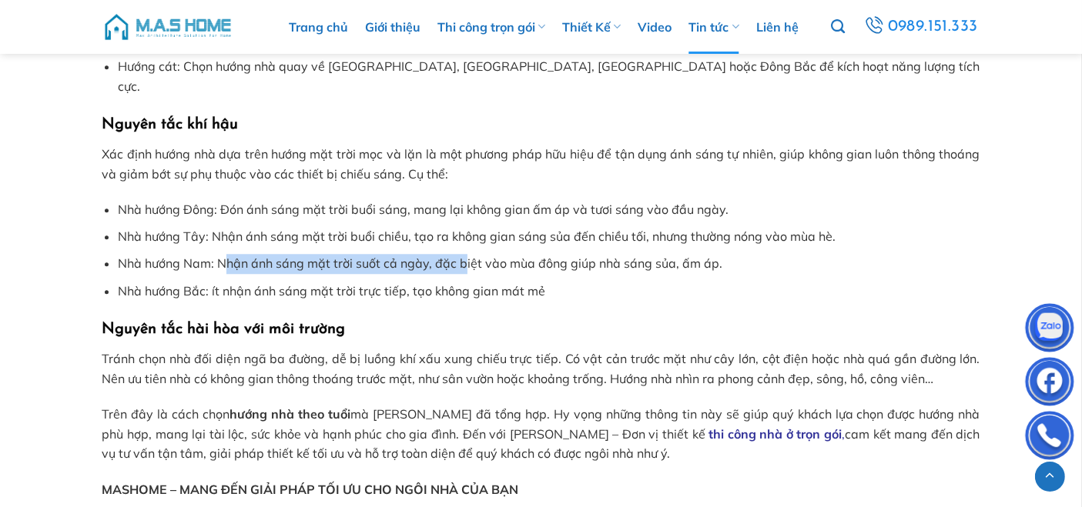
drag, startPoint x: 229, startPoint y: 181, endPoint x: 464, endPoint y: 179, distance: 235.6
click at [464, 254] on li "Nhà hướng Nam: Nhận ánh sáng mặt trời suốt cả ngày, đặc biệt vào mùa đông giúp …" at bounding box center [548, 264] width 861 height 20
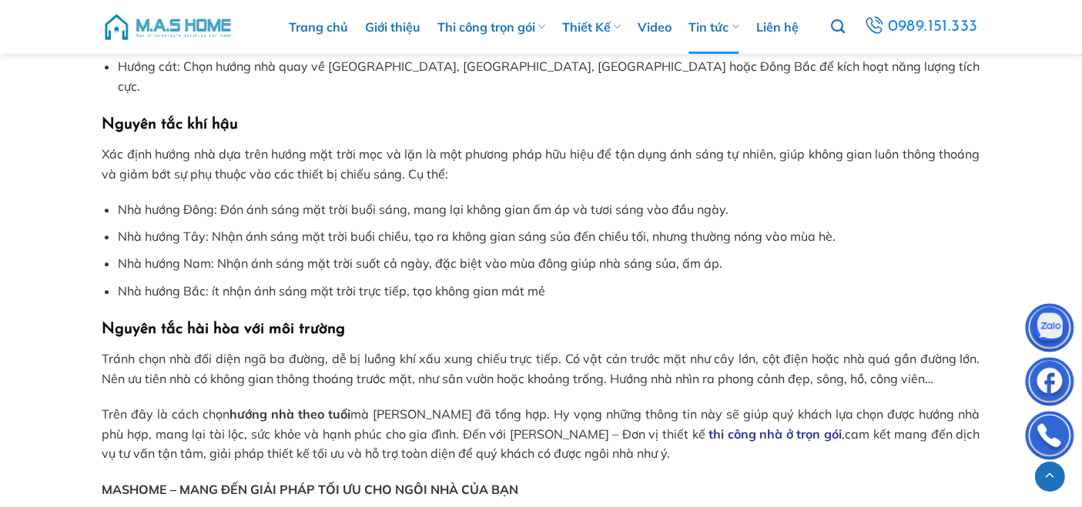
click at [493, 200] on ul "Nhà hướng Đông: Đón ánh sáng mặt trời buổi sáng, mang lại không gian ấm áp và t…" at bounding box center [541, 250] width 878 height 101
click at [514, 254] on li "Nhà hướng Nam: Nhận ánh sáng mặt trời suốt cả ngày, đặc biệt vào mùa đông giúp …" at bounding box center [548, 264] width 861 height 20
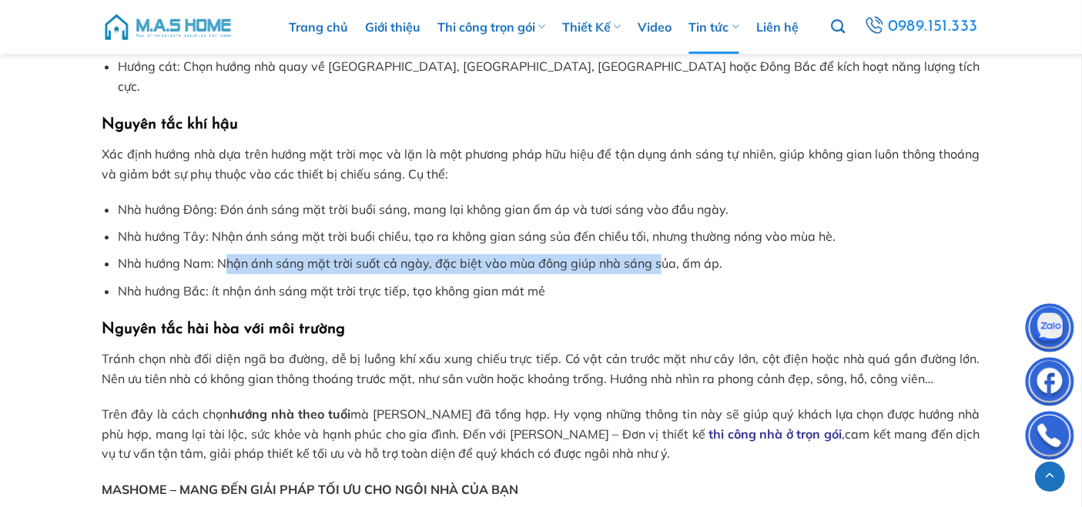
drag, startPoint x: 226, startPoint y: 179, endPoint x: 656, endPoint y: 179, distance: 430.3
click at [656, 254] on li "Nhà hướng Nam: Nhận ánh sáng mặt trời suốt cả ngày, đặc biệt vào mùa đông giúp …" at bounding box center [548, 264] width 861 height 20
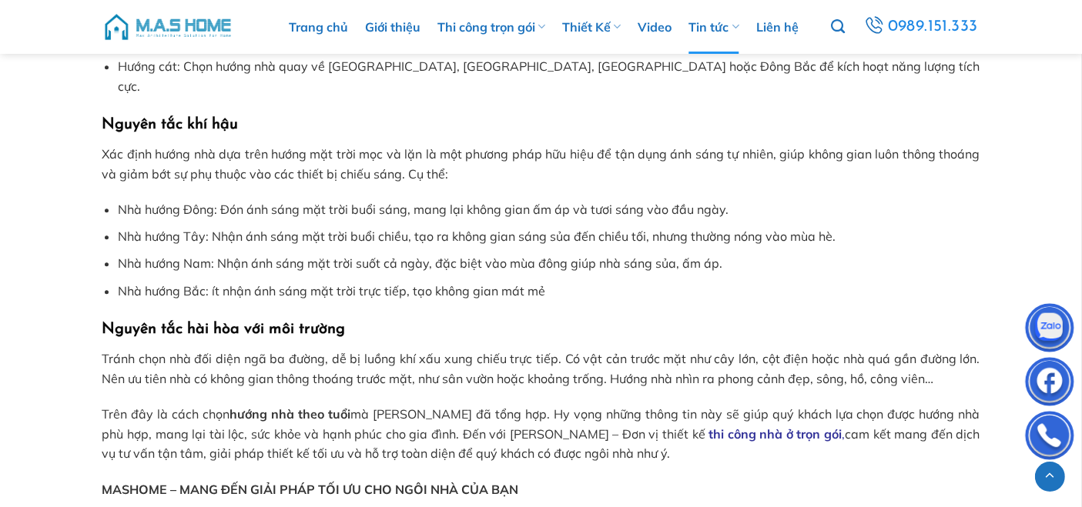
click at [336, 282] on li "Nhà hướng Bắc: ít nhận ánh sáng mặt trời trực tiếp, tạo không gian mát mẻ" at bounding box center [548, 292] width 861 height 20
click at [511, 254] on li "Nhà hướng Nam: Nhận ánh sáng mặt trời suốt cả ngày, đặc biệt vào mùa đông giúp …" at bounding box center [548, 264] width 861 height 20
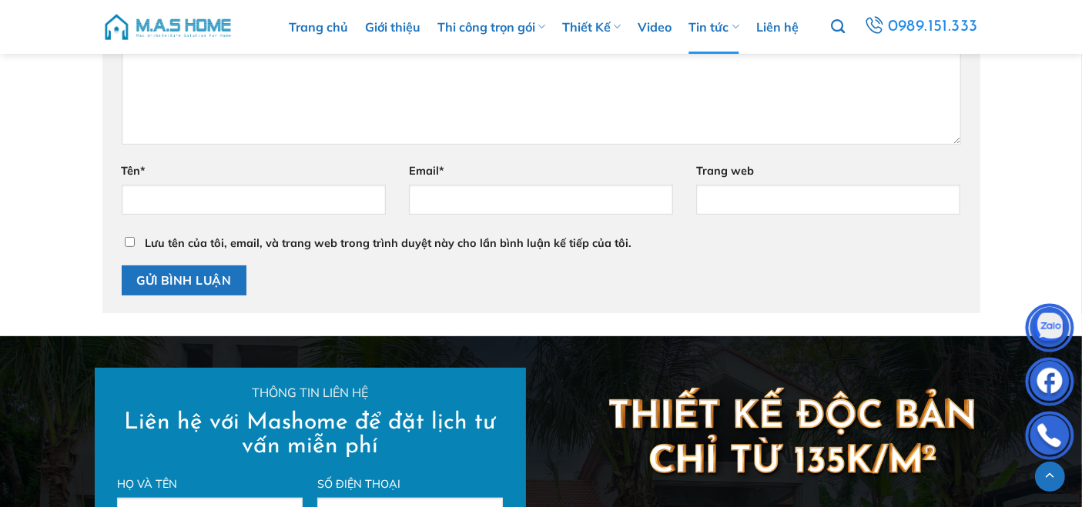
scroll to position [6187, 0]
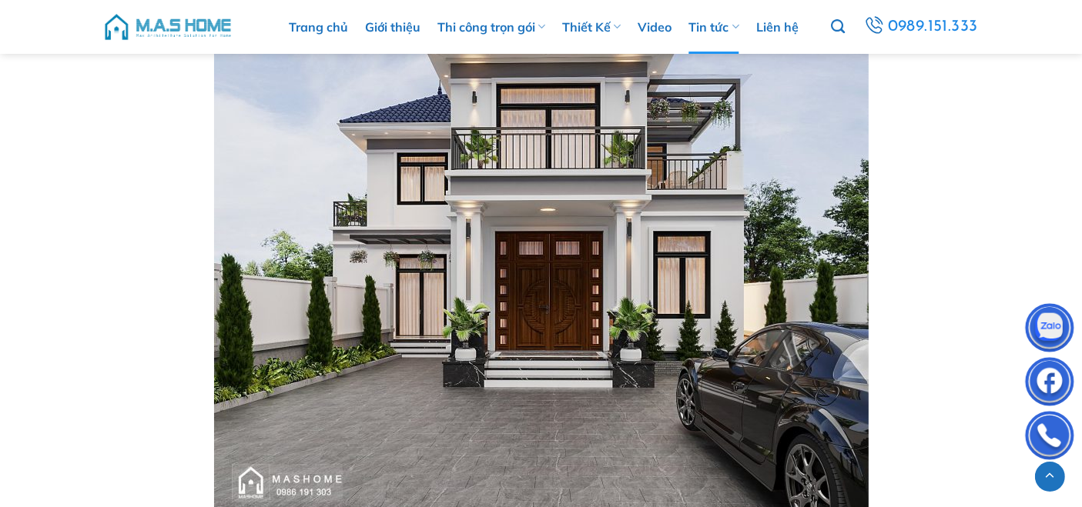
scroll to position [6785, 0]
